Goal: Navigation & Orientation: Find specific page/section

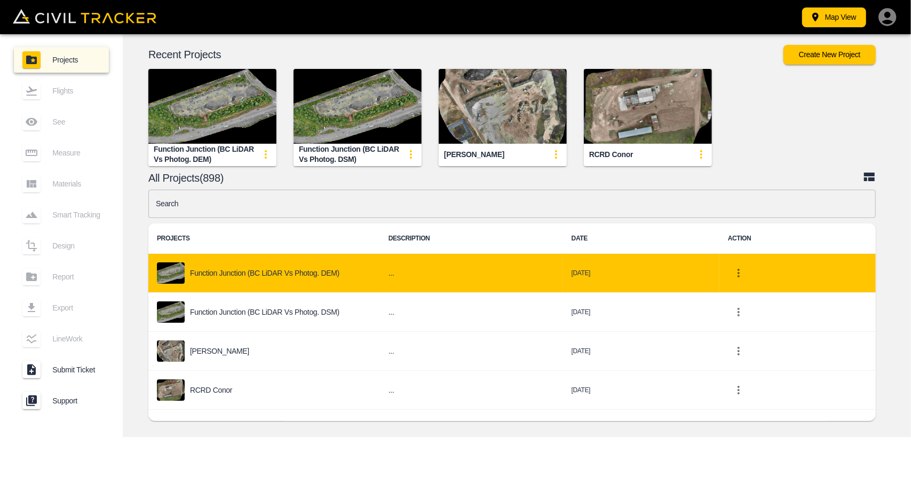
click at [329, 278] on div "Function Junction (BC LiDAR vs Photog. DEM)" at bounding box center [264, 272] width 215 height 21
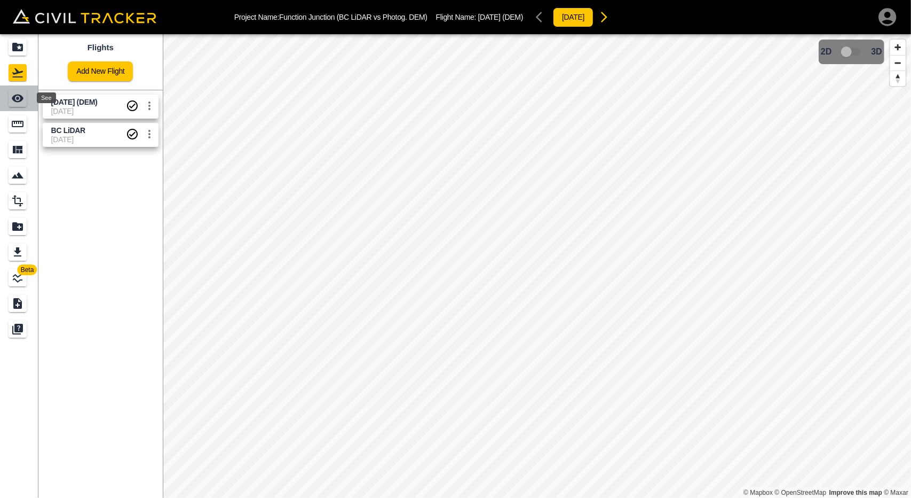
click at [19, 92] on icon "See" at bounding box center [17, 98] width 13 height 13
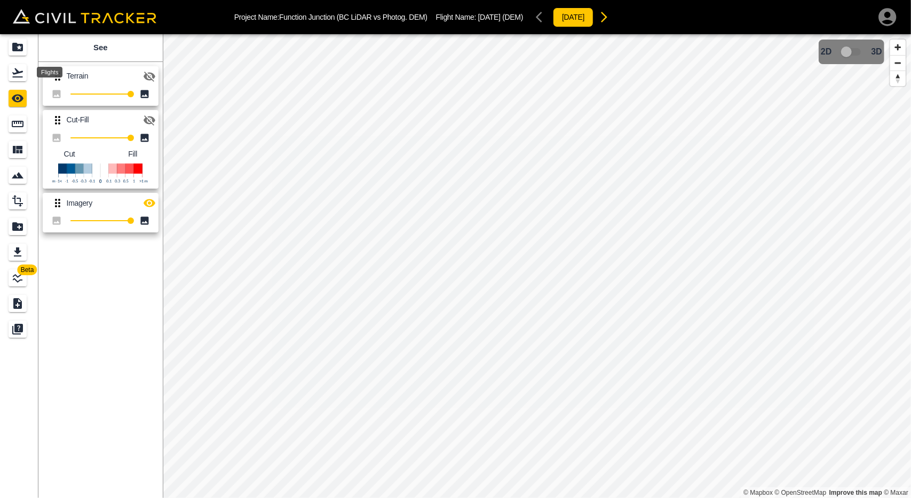
click at [16, 74] on icon "Flights" at bounding box center [17, 72] width 13 height 13
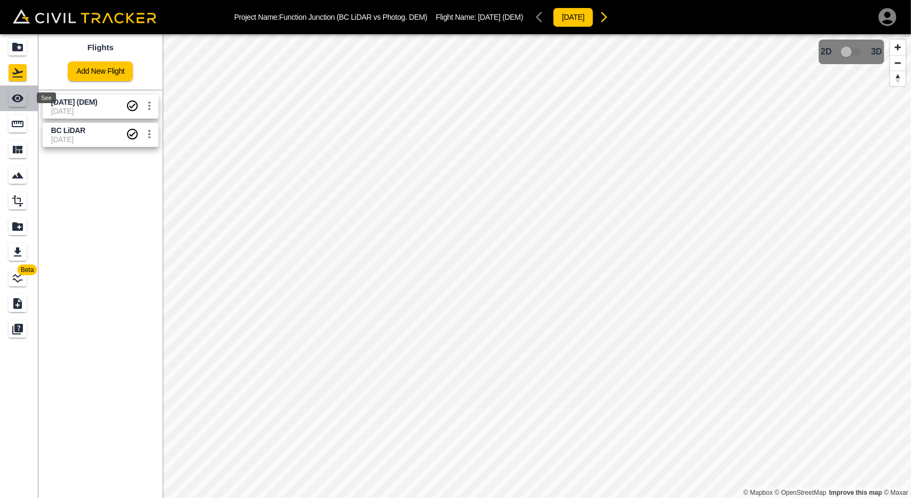
click at [17, 99] on icon "See" at bounding box center [18, 99] width 12 height 8
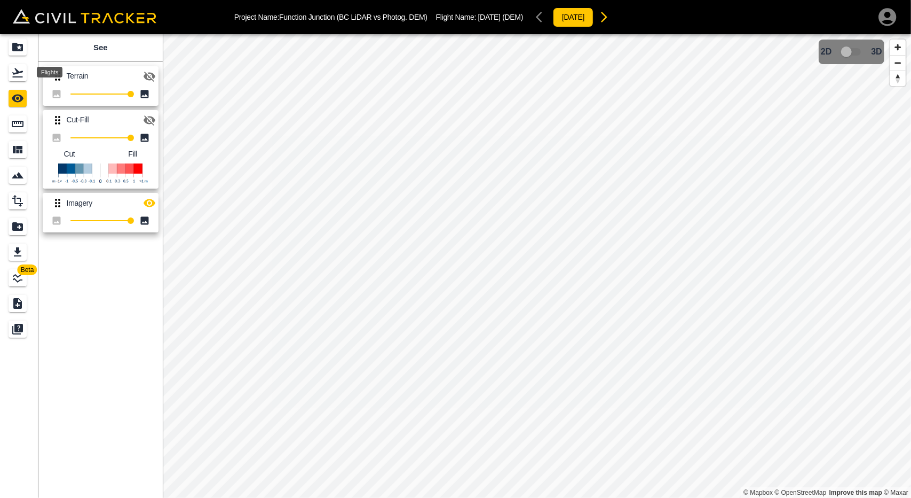
click at [18, 72] on icon "Flights" at bounding box center [17, 72] width 11 height 9
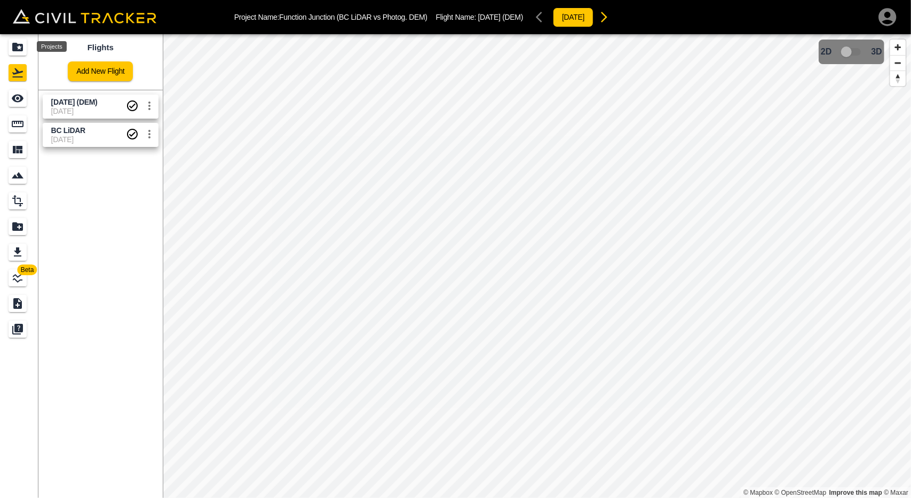
click at [22, 50] on icon "Projects" at bounding box center [17, 47] width 11 height 9
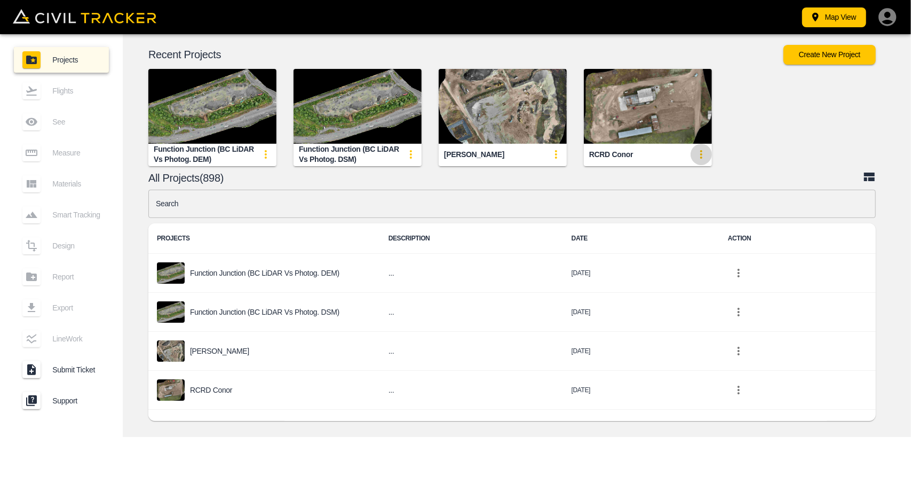
click at [702, 156] on icon "update-card-details" at bounding box center [701, 154] width 13 height 13
click at [671, 178] on icon at bounding box center [671, 178] width 10 height 7
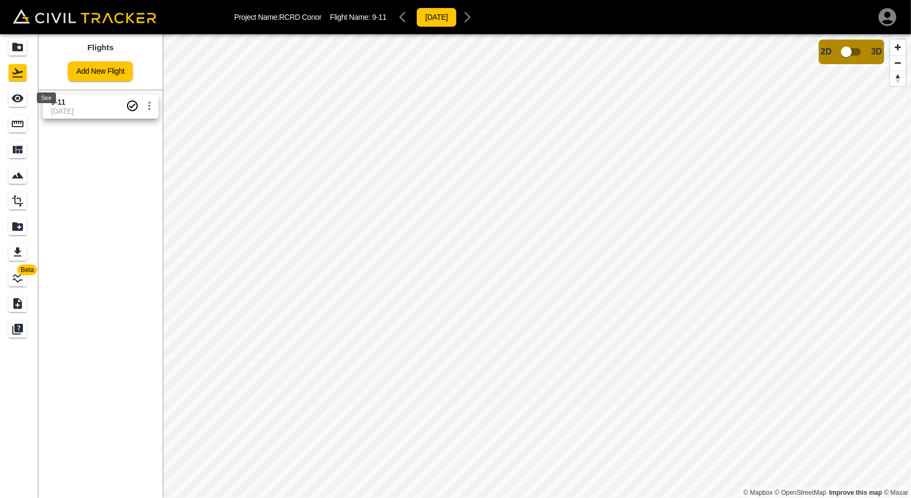
click at [19, 95] on icon "See" at bounding box center [18, 99] width 12 height 8
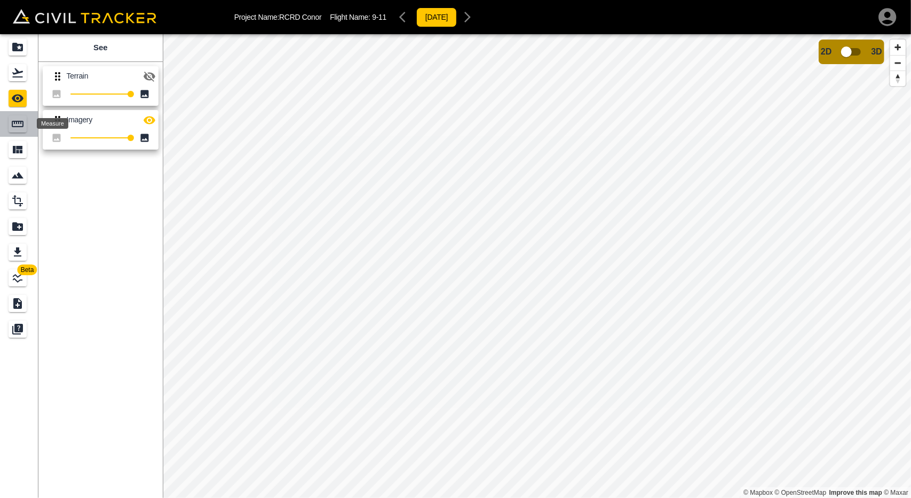
click at [20, 123] on icon "Measure" at bounding box center [17, 123] width 13 height 13
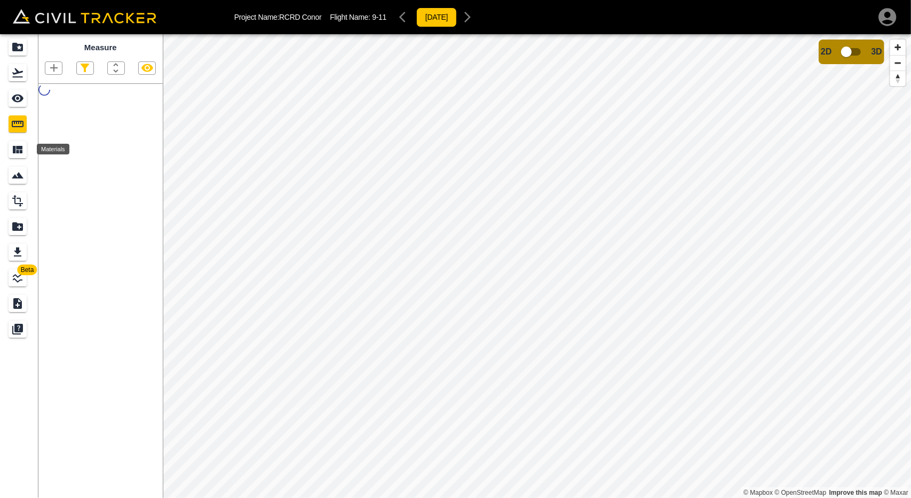
click at [20, 147] on icon "Materials" at bounding box center [18, 149] width 10 height 7
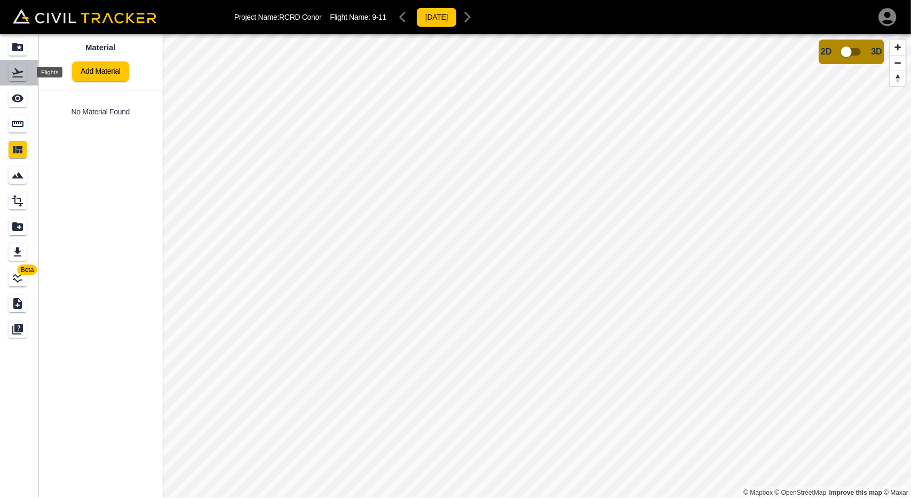
click at [15, 72] on icon "Flights" at bounding box center [17, 72] width 13 height 13
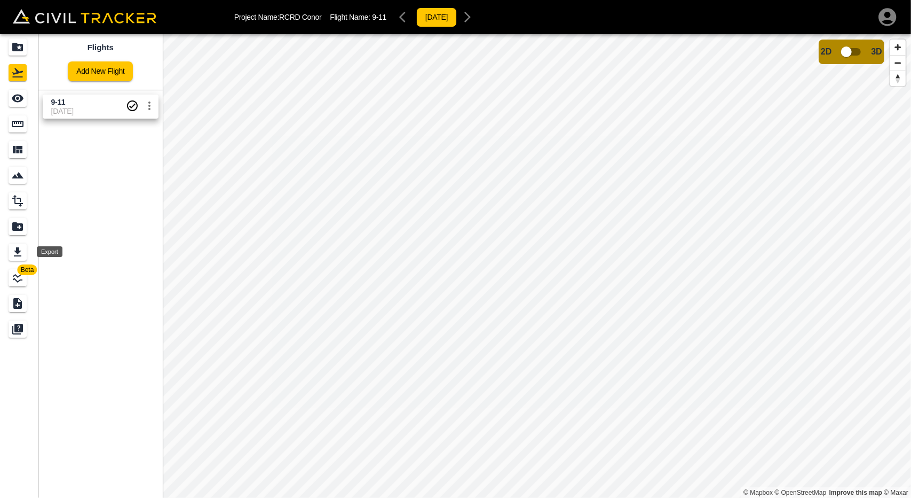
click at [19, 246] on icon "Export" at bounding box center [17, 252] width 13 height 13
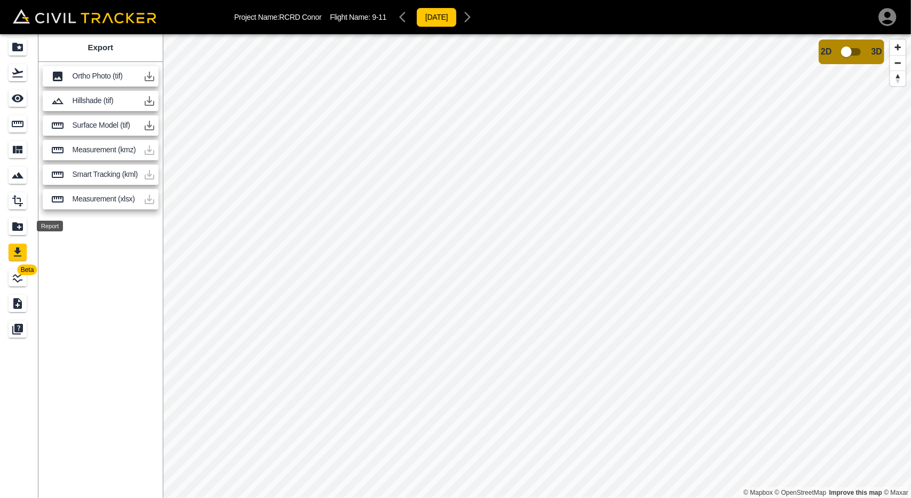
click at [19, 228] on icon "Report" at bounding box center [17, 226] width 13 height 13
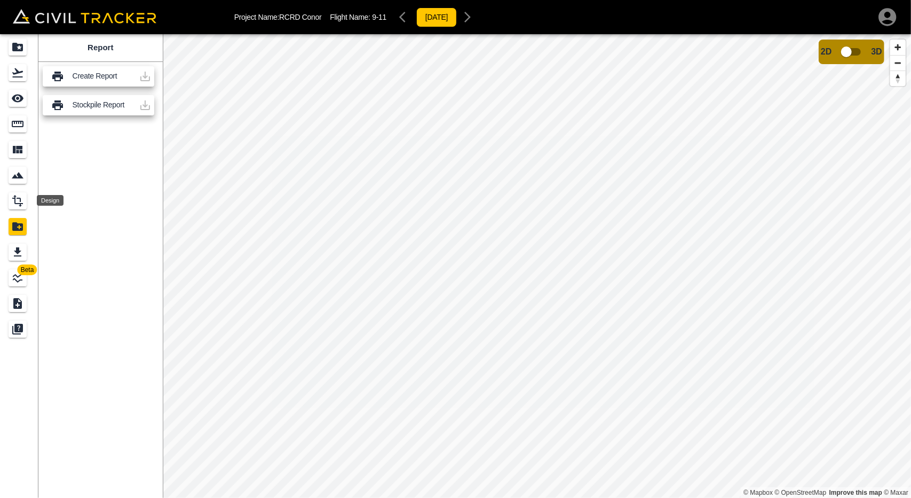
click at [16, 204] on icon "Design" at bounding box center [17, 200] width 13 height 13
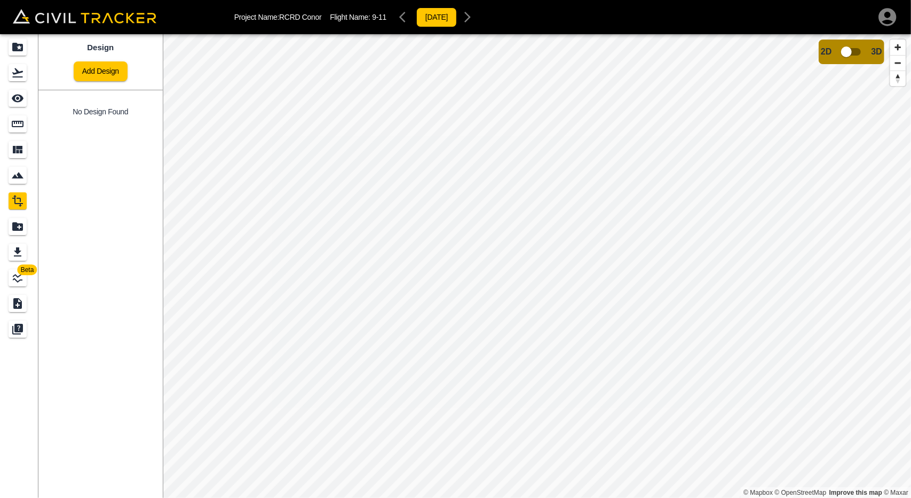
click at [17, 183] on div "Smart Tracking" at bounding box center [18, 175] width 18 height 17
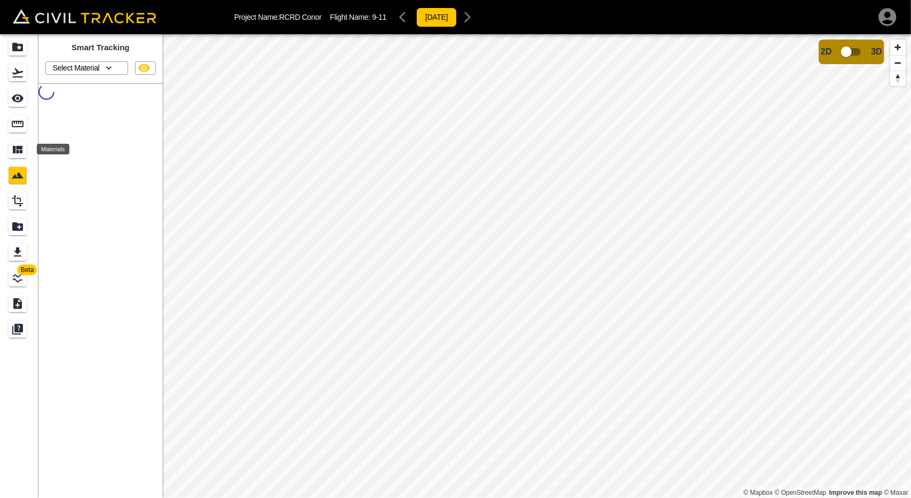
click at [18, 155] on icon "Materials" at bounding box center [17, 149] width 13 height 13
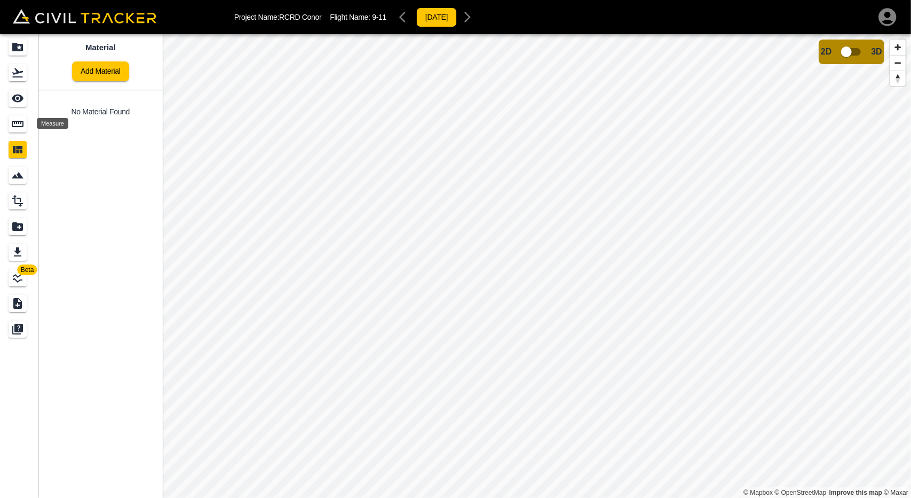
click at [13, 128] on icon "Measure" at bounding box center [17, 123] width 13 height 13
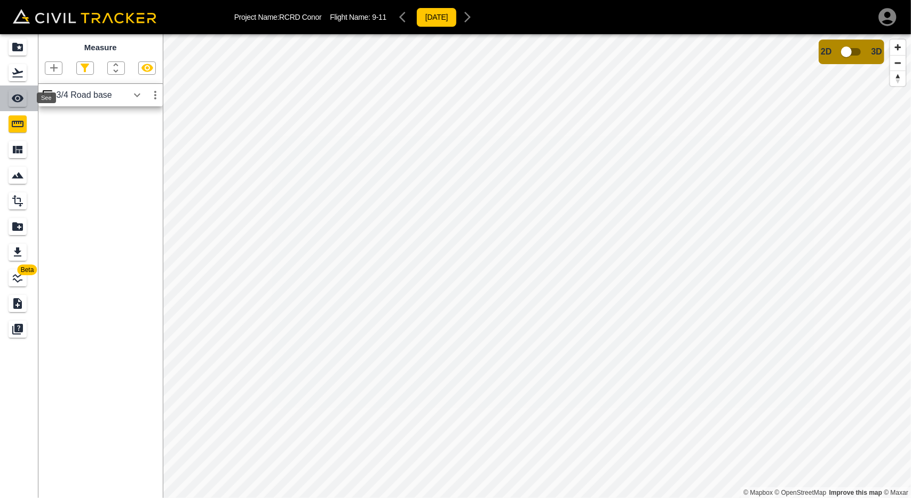
click at [22, 102] on icon "See" at bounding box center [17, 98] width 13 height 13
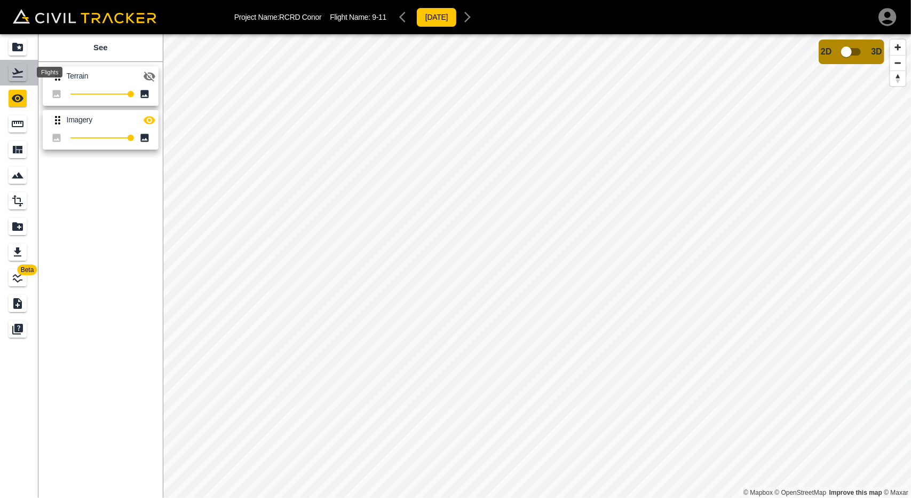
click at [22, 73] on icon "Flights" at bounding box center [17, 72] width 13 height 13
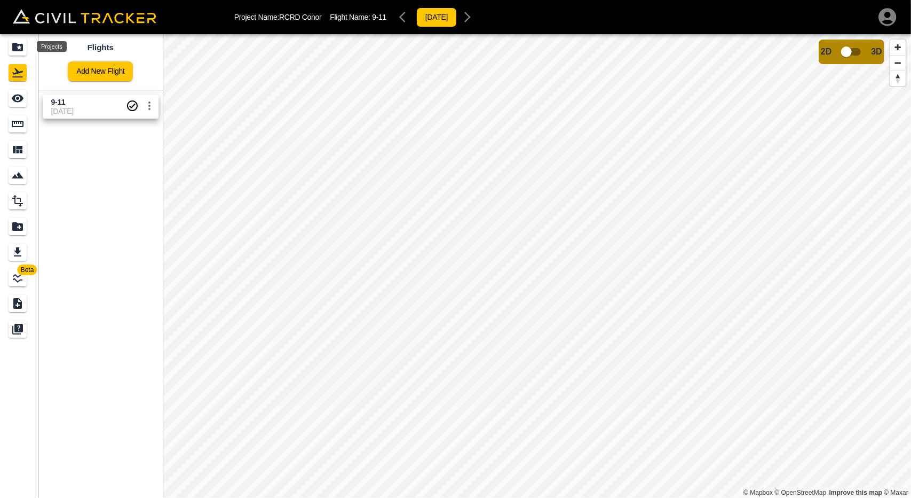
click at [22, 40] on div "Projects" at bounding box center [18, 46] width 18 height 17
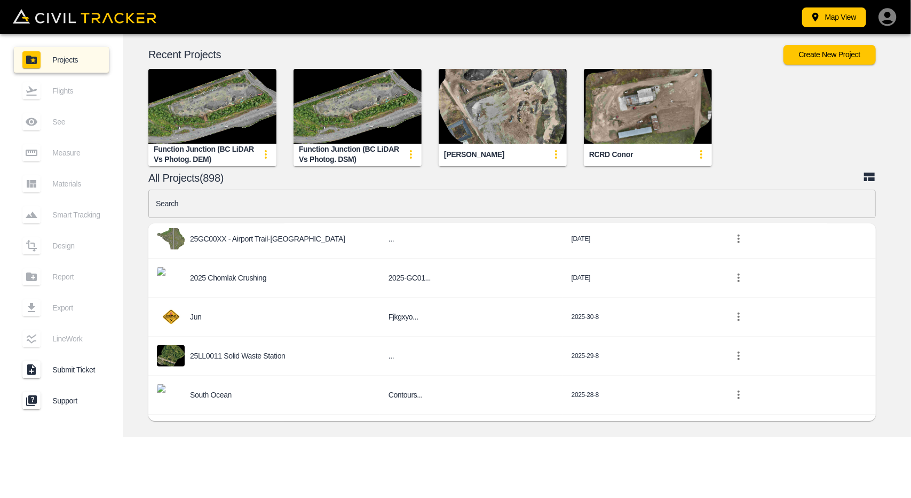
scroll to position [374, 0]
